Goal: Task Accomplishment & Management: Use online tool/utility

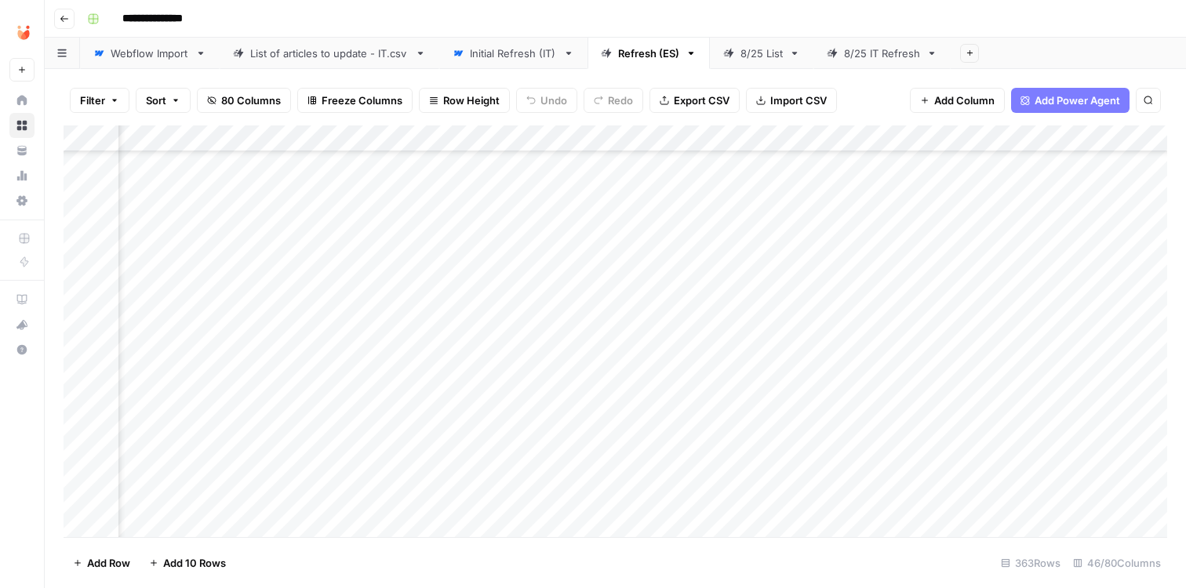
scroll to position [1896, 3219]
click at [688, 423] on div "Add Column" at bounding box center [615, 333] width 1103 height 416
click at [80, 162] on div "Add Column" at bounding box center [615, 333] width 1103 height 416
click at [84, 369] on div "Add Column" at bounding box center [615, 333] width 1103 height 416
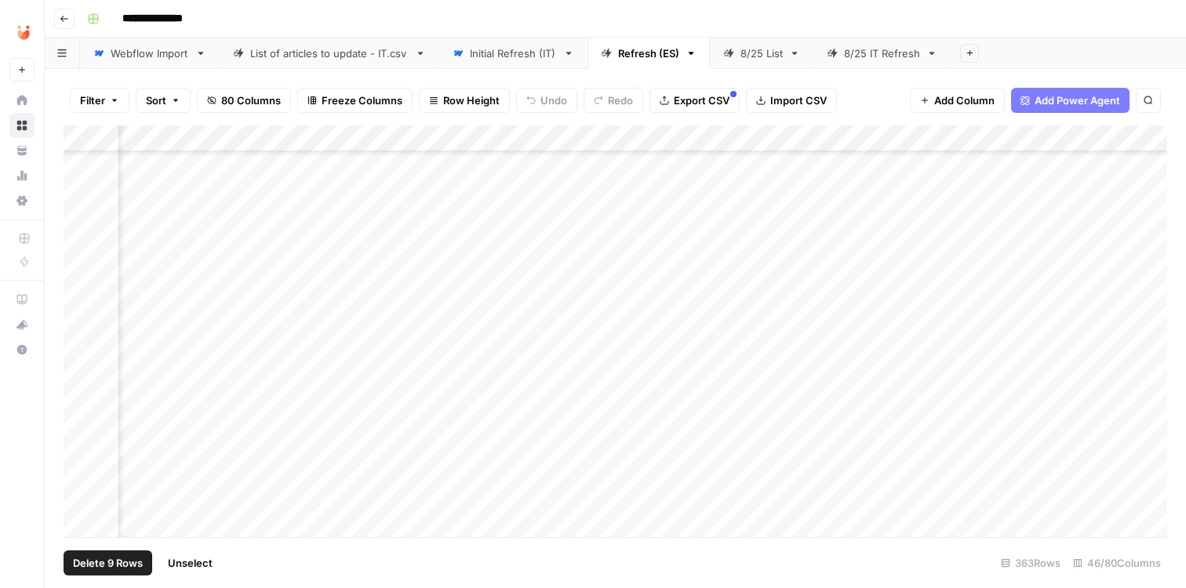
scroll to position [2318, 2603]
click at [78, 376] on div "Add Column" at bounding box center [615, 333] width 1103 height 416
click at [711, 93] on span "Export CSV" at bounding box center [702, 101] width 56 height 16
